Goal: Navigation & Orientation: Find specific page/section

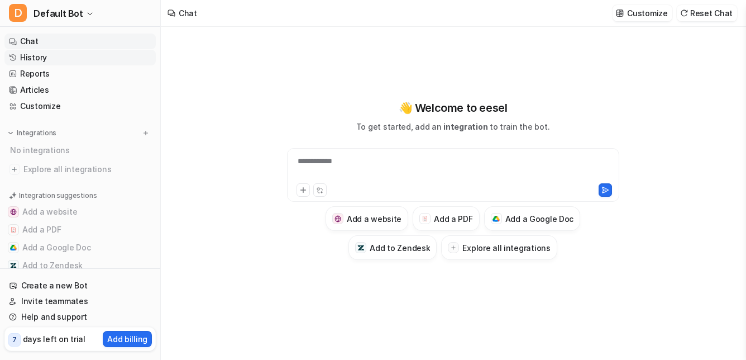
click at [69, 60] on link "History" at bounding box center [79, 58] width 151 height 16
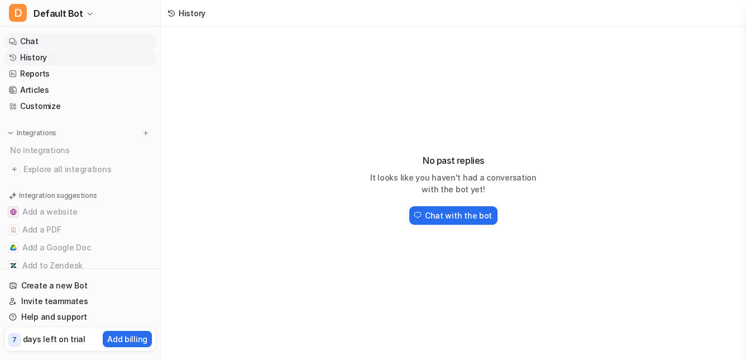
click at [79, 49] on link "Chat" at bounding box center [79, 42] width 151 height 16
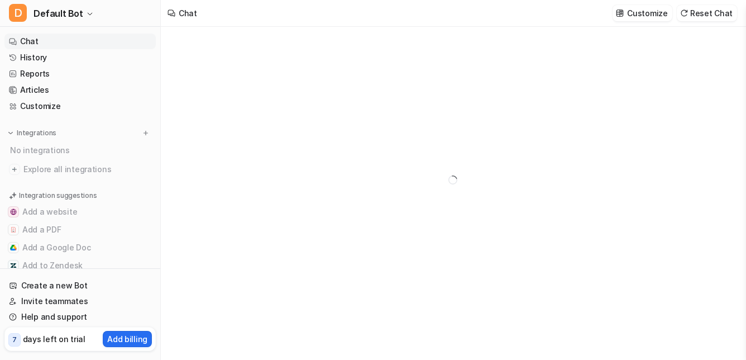
type textarea "**********"
